Goal: Book appointment/travel/reservation

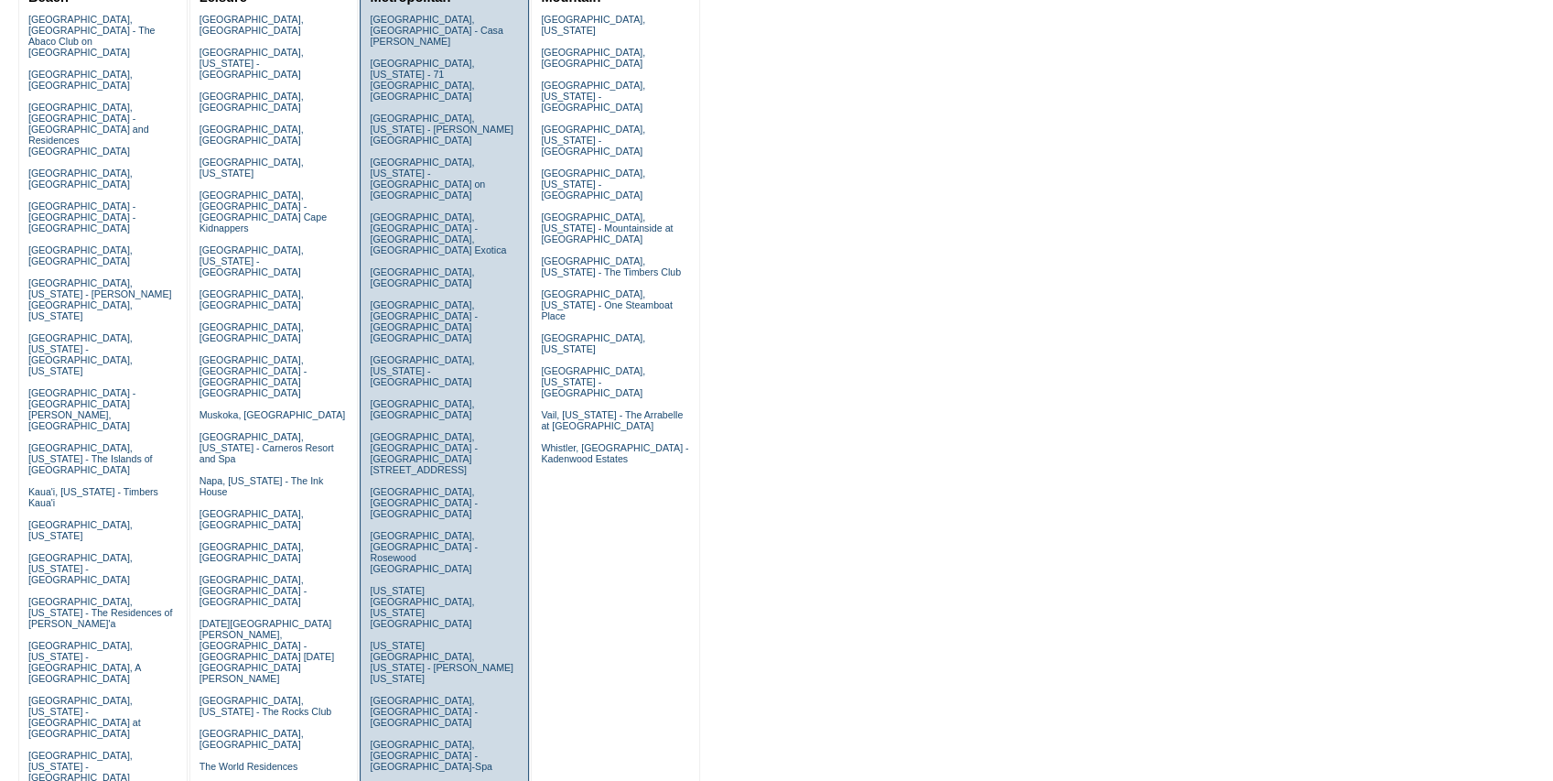
scroll to position [243, 0]
click at [415, 737] on link "Paris, France - Majestic Hotel-Spa" at bounding box center [431, 753] width 122 height 33
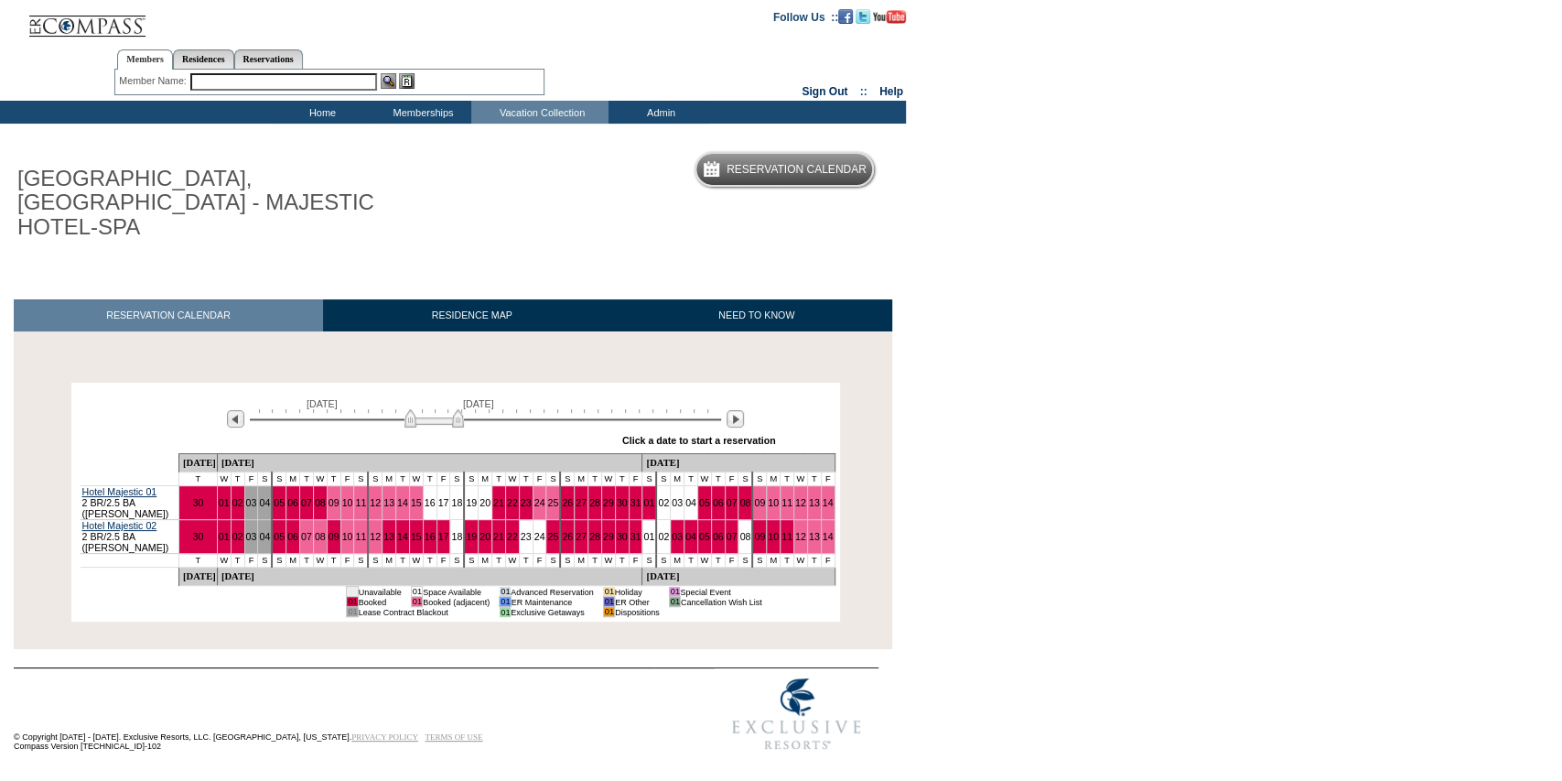
drag, startPoint x: 423, startPoint y: 395, endPoint x: 441, endPoint y: 404, distance: 20.1
click at [441, 409] on img at bounding box center [434, 418] width 59 height 18
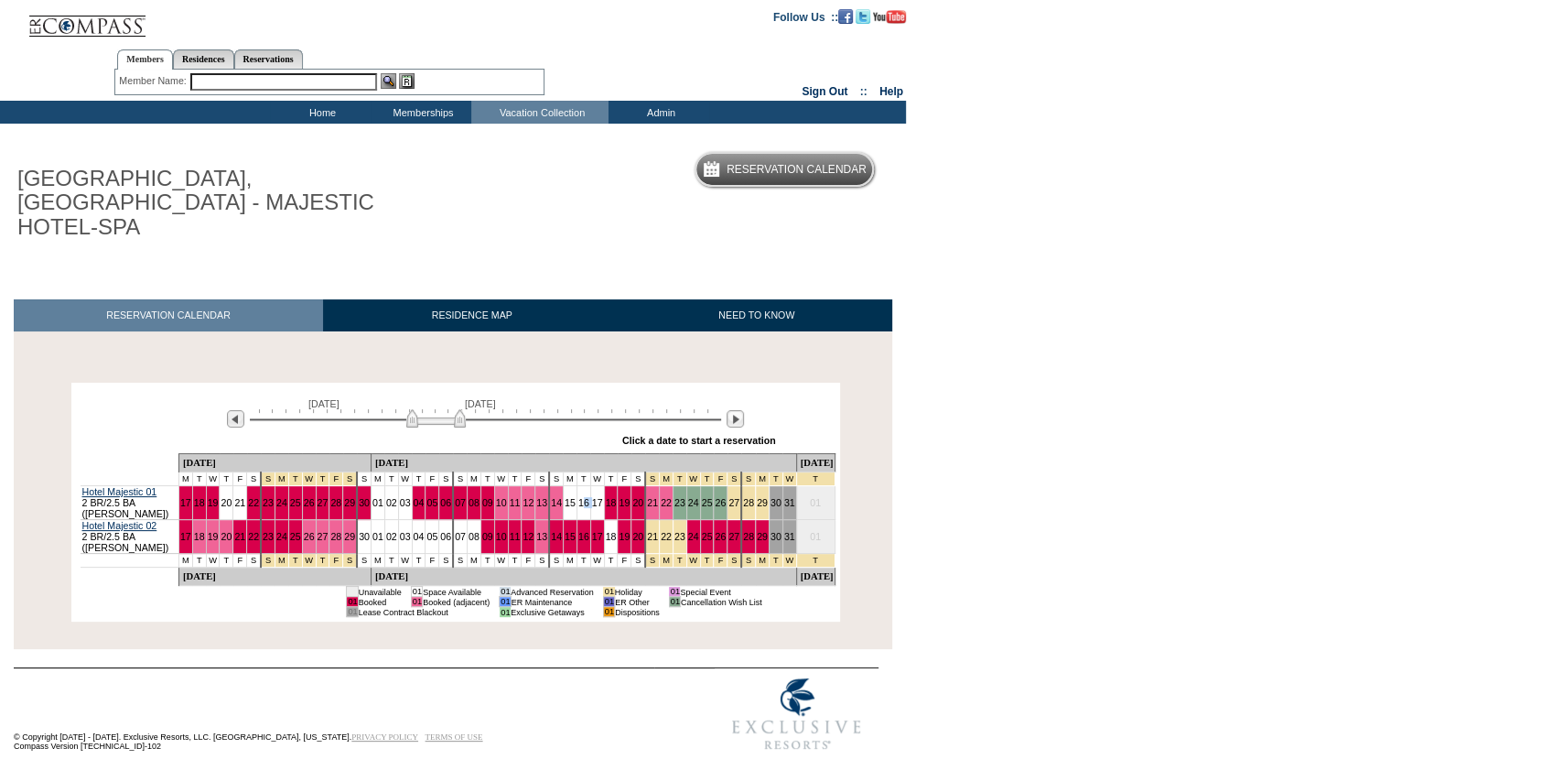
drag, startPoint x: 555, startPoint y: 478, endPoint x: 565, endPoint y: 478, distance: 10.1
click at [565, 486] on tr "Hotel Majestic 01 2 BR/2.5 BA ([PERSON_NAME]) 17 18 19 20 21 22 23 24 25 26 27 …" at bounding box center [458, 503] width 755 height 34
click at [548, 132] on td "Residence Collection" at bounding box center [544, 136] width 137 height 18
